Goal: Navigation & Orientation: Find specific page/section

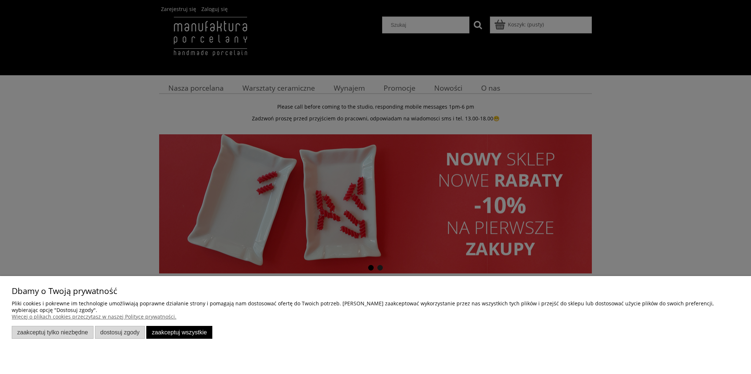
scroll to position [116, 0]
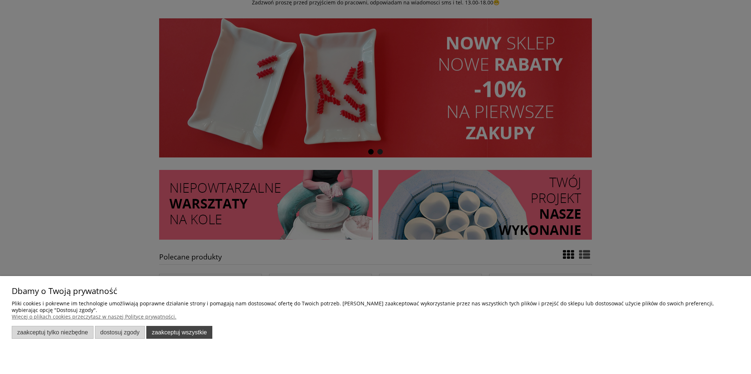
click at [192, 332] on button "Zaakceptuj wszystkie" at bounding box center [179, 332] width 66 height 13
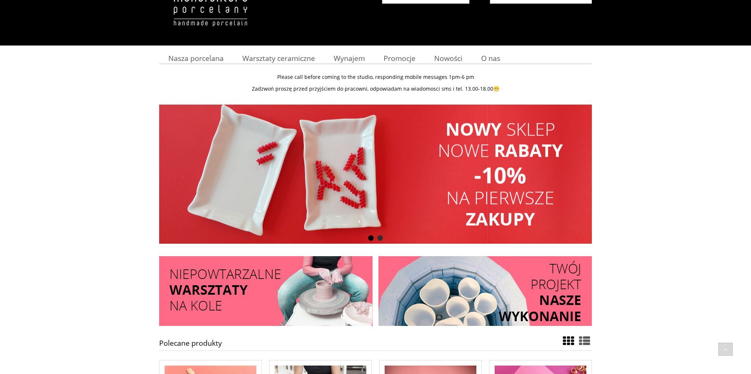
scroll to position [0, 0]
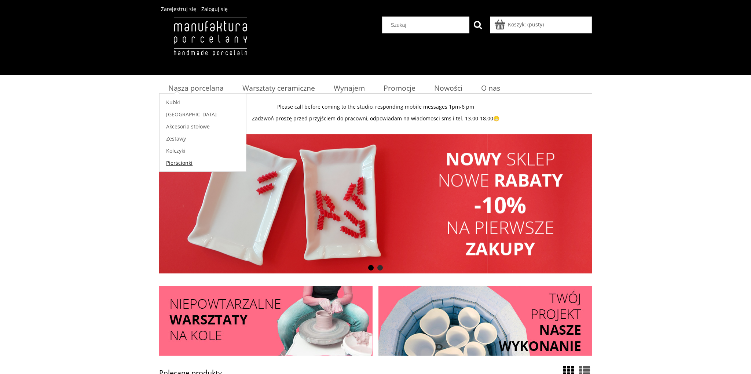
click at [182, 164] on span "Pierścionki" at bounding box center [179, 162] width 26 height 7
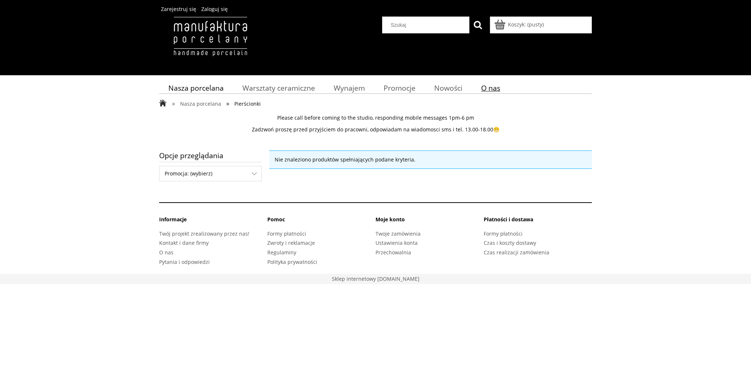
click at [486, 93] on link "O nas" at bounding box center [491, 88] width 38 height 14
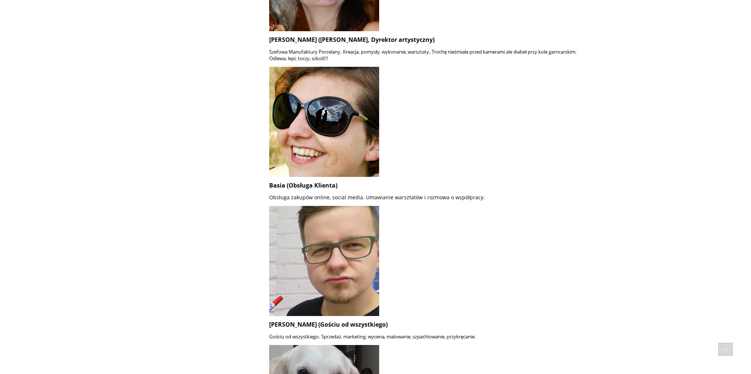
scroll to position [536, 0]
